Goal: Transaction & Acquisition: Purchase product/service

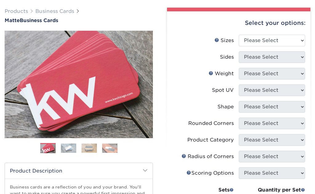
scroll to position [44, 0]
click at [277, 41] on select "Please Select 1.5" x 3.5" - Mini 1.75" x 3.5" - Mini 2" x 2" - Square 2" x 3" -…" at bounding box center [272, 41] width 66 height 12
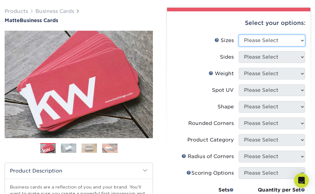
select select "2.00x3.50"
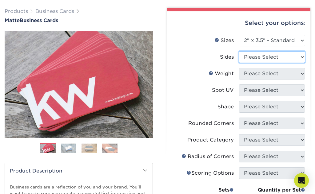
click at [272, 54] on select "Please Select Print Both Sides Print Front Only" at bounding box center [272, 57] width 66 height 12
click at [281, 56] on select "Please Select Print Both Sides Print Front Only" at bounding box center [272, 57] width 66 height 12
select select "13abbda7-1d64-4f25-8bb2-c179b224825d"
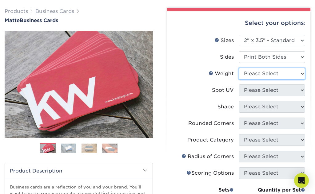
click at [284, 74] on select "Please Select 16PT 14PT" at bounding box center [272, 74] width 66 height 12
click at [285, 73] on select "Please Select 16PT 14PT" at bounding box center [272, 74] width 66 height 12
select select "14PT"
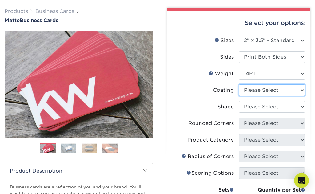
click at [281, 90] on select at bounding box center [272, 91] width 66 height 12
click at [285, 90] on select at bounding box center [272, 91] width 66 height 12
select select "121bb7b5-3b4d-429f-bd8d-bbf80e953313"
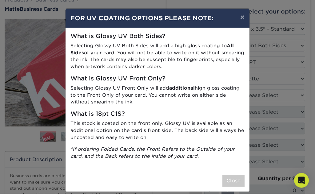
scroll to position [55, 0]
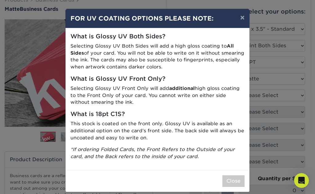
click at [236, 176] on button "Close" at bounding box center [233, 182] width 22 height 12
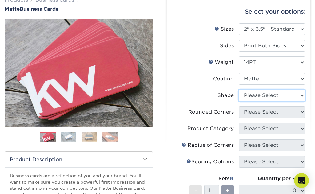
click at [265, 94] on select "Please Select Standard" at bounding box center [272, 96] width 66 height 12
select select "standard"
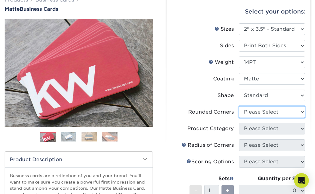
click at [267, 111] on select "Please Select Yes - Round 2 Corners Yes - Round 4 Corners No" at bounding box center [272, 112] width 66 height 12
click at [273, 110] on select "Please Select Yes - Round 2 Corners Yes - Round 4 Corners No" at bounding box center [272, 112] width 66 height 12
click at [70, 137] on img at bounding box center [68, 137] width 15 height 10
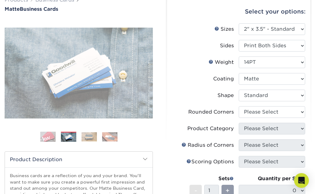
click at [94, 136] on img at bounding box center [89, 137] width 15 height 10
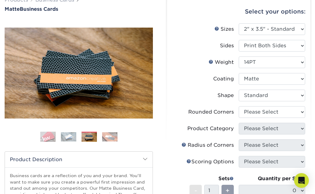
click at [110, 137] on img at bounding box center [109, 137] width 15 height 10
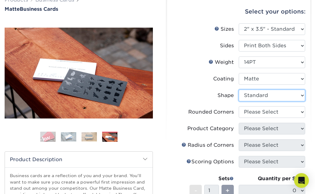
click at [270, 93] on select "Please Select Standard" at bounding box center [272, 96] width 66 height 12
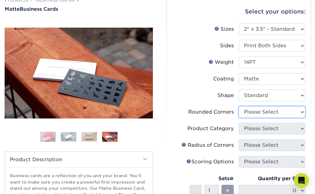
click at [262, 113] on select "Please Select Yes - Round 2 Corners Yes - Round 4 Corners No" at bounding box center [272, 112] width 66 height 12
select select "0"
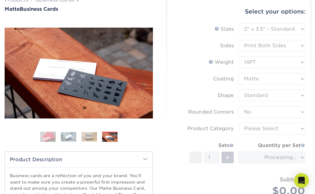
click at [278, 129] on form "Sizes Help Sizes Please Select 1.5" x 3.5" - Mini 1.75" x 3.5" - Mini 2" x 2" -…" at bounding box center [239, 117] width 134 height 188
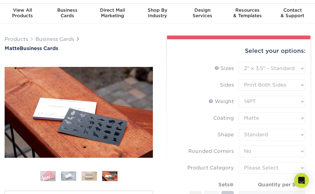
scroll to position [16, 0]
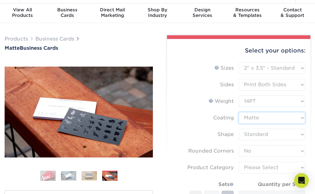
click at [267, 118] on select at bounding box center [272, 118] width 66 height 12
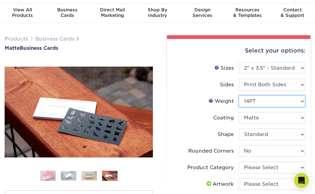
click at [265, 102] on select "Please Select 16PT 14PT" at bounding box center [272, 102] width 66 height 12
select select "16PT"
select select "-1"
select select
select select "-1"
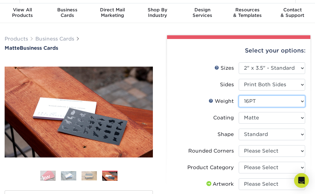
select select "-1"
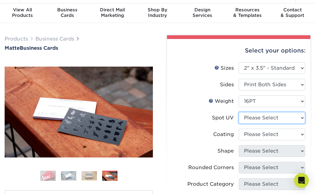
click at [269, 118] on select "Please Select No Spot UV Front and Back (Both Sides) Front Only Back Only" at bounding box center [272, 118] width 66 height 12
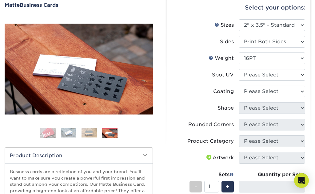
scroll to position [59, 0]
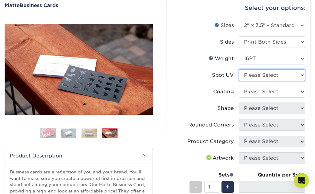
click at [272, 74] on select "Please Select No Spot UV Front and Back (Both Sides) Front Only Back Only" at bounding box center [272, 76] width 66 height 12
select select "1"
select select
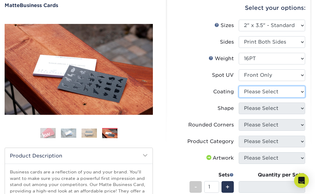
click at [275, 92] on select at bounding box center [272, 92] width 66 height 12
select select "121bb7b5-3b4d-429f-bd8d-bbf80e953313"
select select
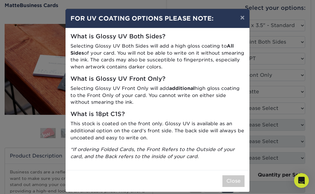
click at [240, 176] on button "Close" at bounding box center [233, 182] width 22 height 12
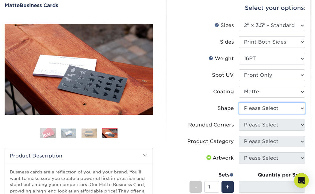
click at [276, 111] on select "Please Select Standard" at bounding box center [272, 109] width 66 height 12
select select "standard"
select select
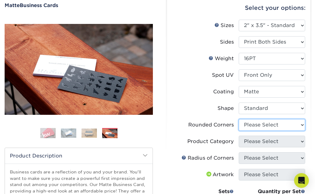
click at [272, 126] on select "Please Select Yes - Round 2 Corners Yes - Round 4 Corners No" at bounding box center [272, 125] width 66 height 12
select select "0"
select select "-1"
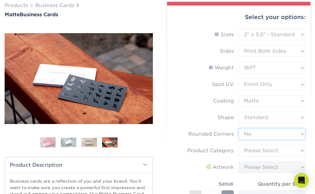
scroll to position [50, 0]
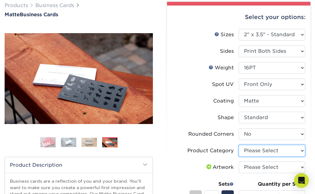
click at [276, 153] on select "Please Select Business Cards" at bounding box center [272, 151] width 66 height 12
select select "3b5148f1-0588-4f88-a218-97bcfdce65c1"
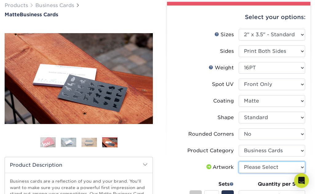
click at [274, 169] on select "Please Select I will upload files I need a design - $100" at bounding box center [272, 168] width 66 height 12
select select "upload"
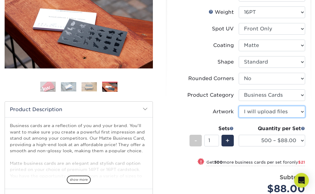
scroll to position [106, 0]
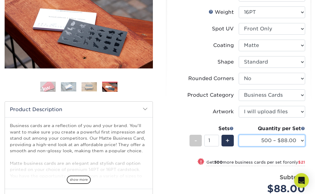
click at [284, 144] on select "500 – $88.00 1000 – $109.00 2500 – $205.00 5000 – $279.00 10000 – $612.00 15000…" at bounding box center [272, 141] width 66 height 12
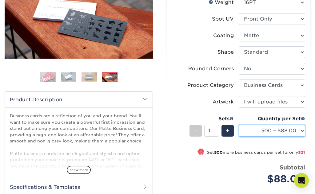
scroll to position [116, 0]
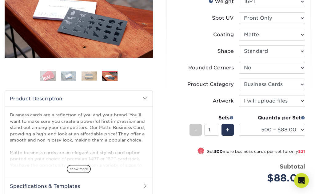
click at [78, 166] on span "show more" at bounding box center [79, 169] width 24 height 8
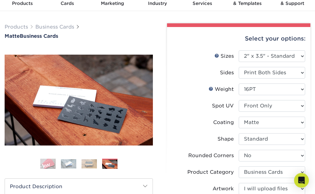
scroll to position [29, 0]
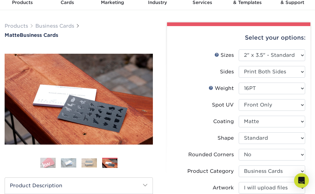
click at [69, 161] on img at bounding box center [68, 163] width 15 height 10
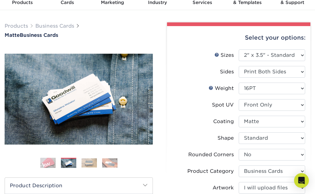
click at [102, 162] on img at bounding box center [109, 163] width 15 height 10
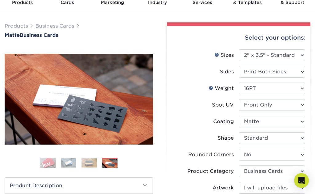
click at [70, 162] on img at bounding box center [68, 163] width 15 height 10
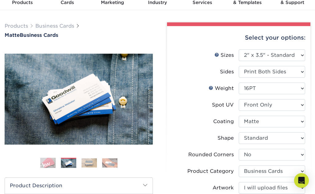
click at [113, 164] on img at bounding box center [109, 163] width 15 height 10
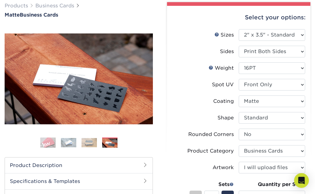
scroll to position [51, 0]
